Goal: Task Accomplishment & Management: Use online tool/utility

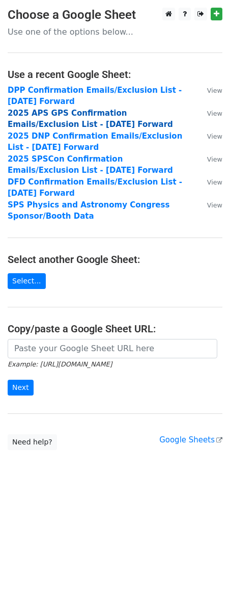
click at [95, 114] on strong "2025 APS GPS Confirmation Emails/Exclusion List - 7.15.25 Forward" at bounding box center [91, 119] width 166 height 21
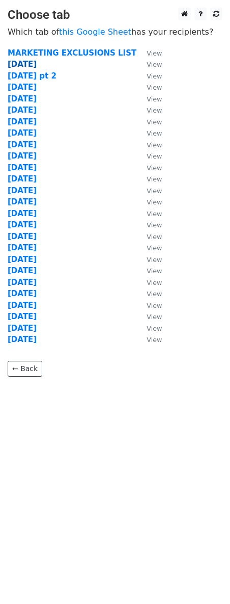
click at [27, 61] on strong "[DATE]" at bounding box center [22, 64] width 29 height 9
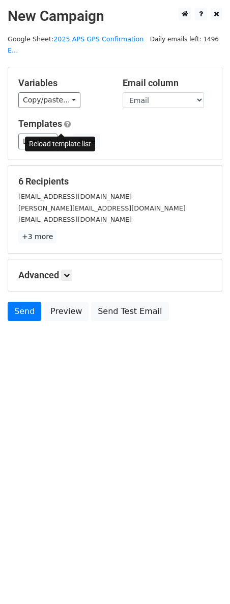
click at [63, 139] on span at bounding box center [64, 142] width 6 height 7
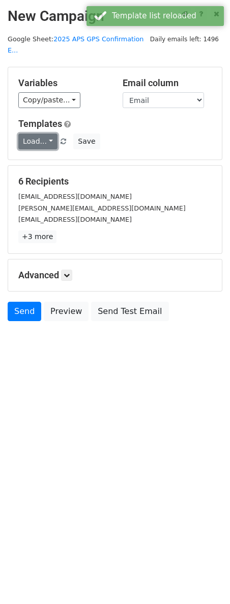
click at [51, 134] on link "Load..." at bounding box center [37, 142] width 39 height 16
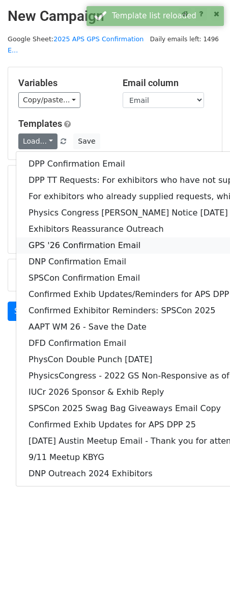
click at [65, 237] on link "GPS '26 Confirmation Email" at bounding box center [196, 245] width 361 height 16
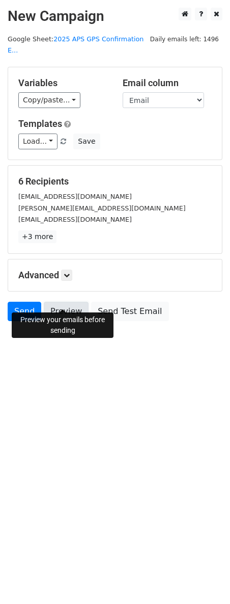
click at [60, 302] on link "Preview" at bounding box center [66, 311] width 45 height 19
click at [64, 302] on link "Preview" at bounding box center [66, 311] width 45 height 19
